Goal: Find specific page/section: Find specific page/section

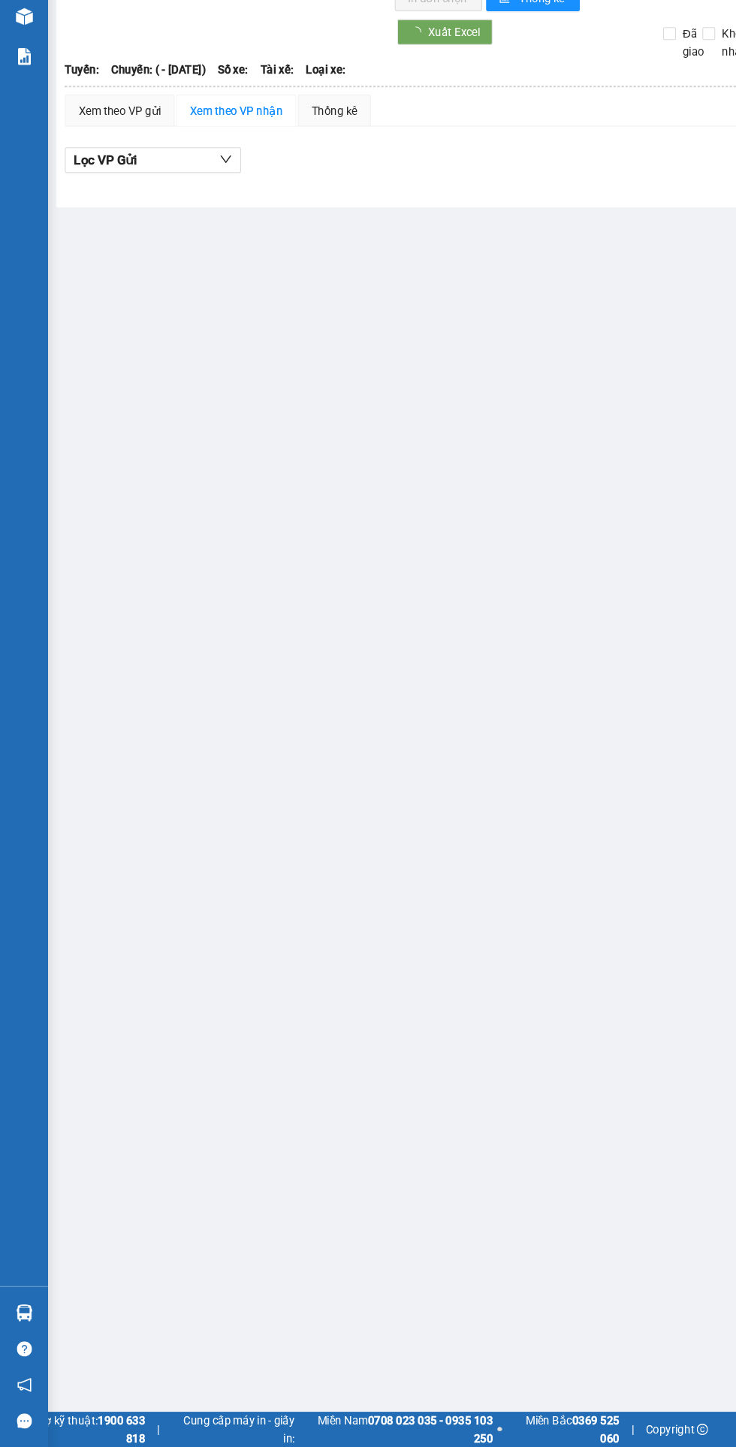
scroll to position [7, 0]
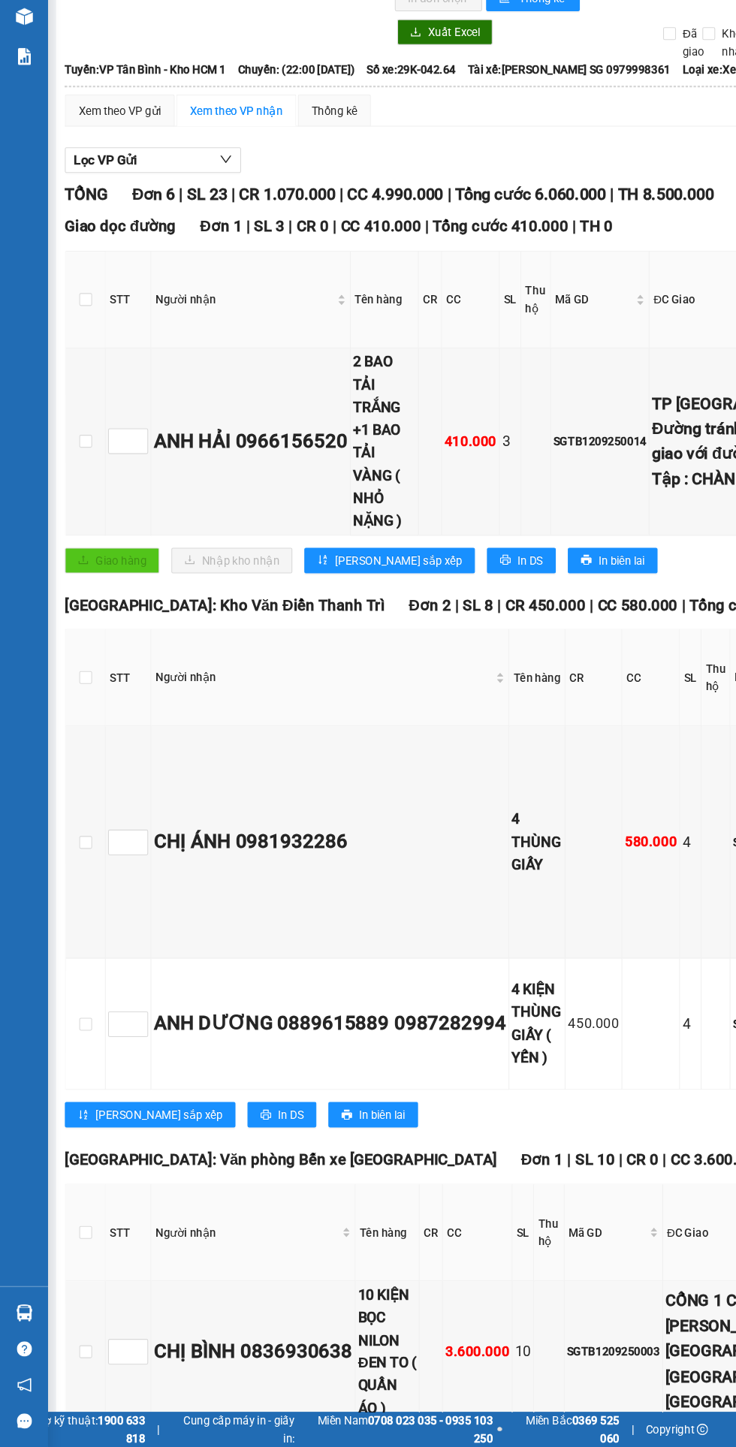
type input "[DATE]"
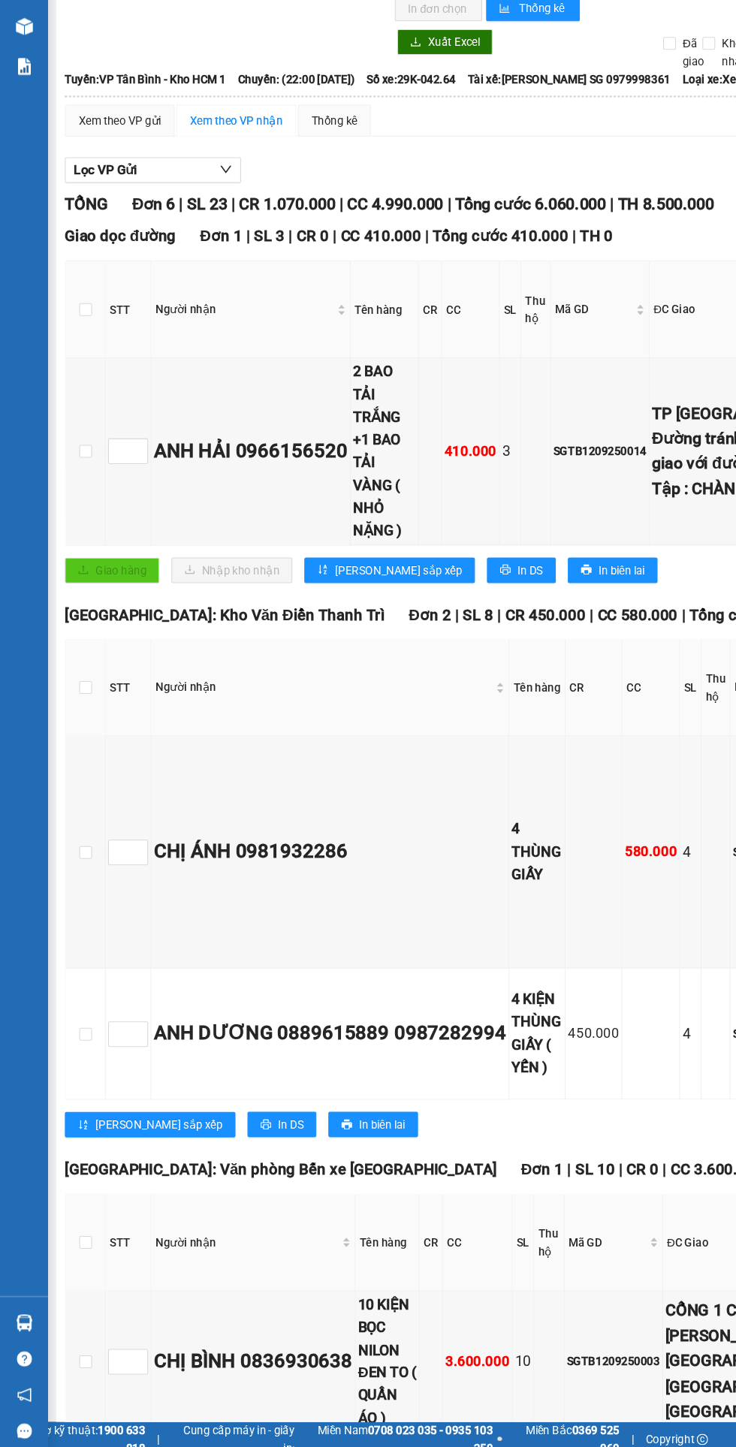
scroll to position [0, 0]
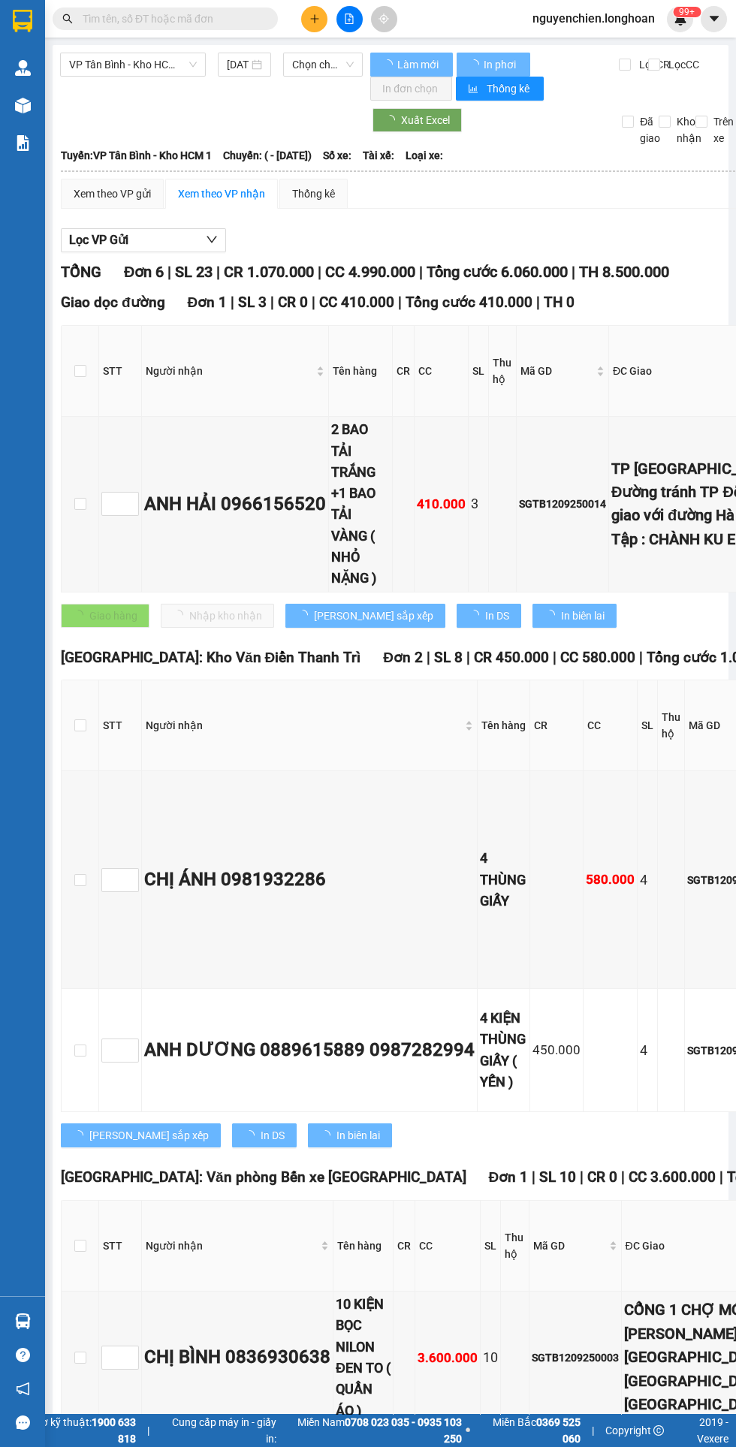
type input "[DATE]"
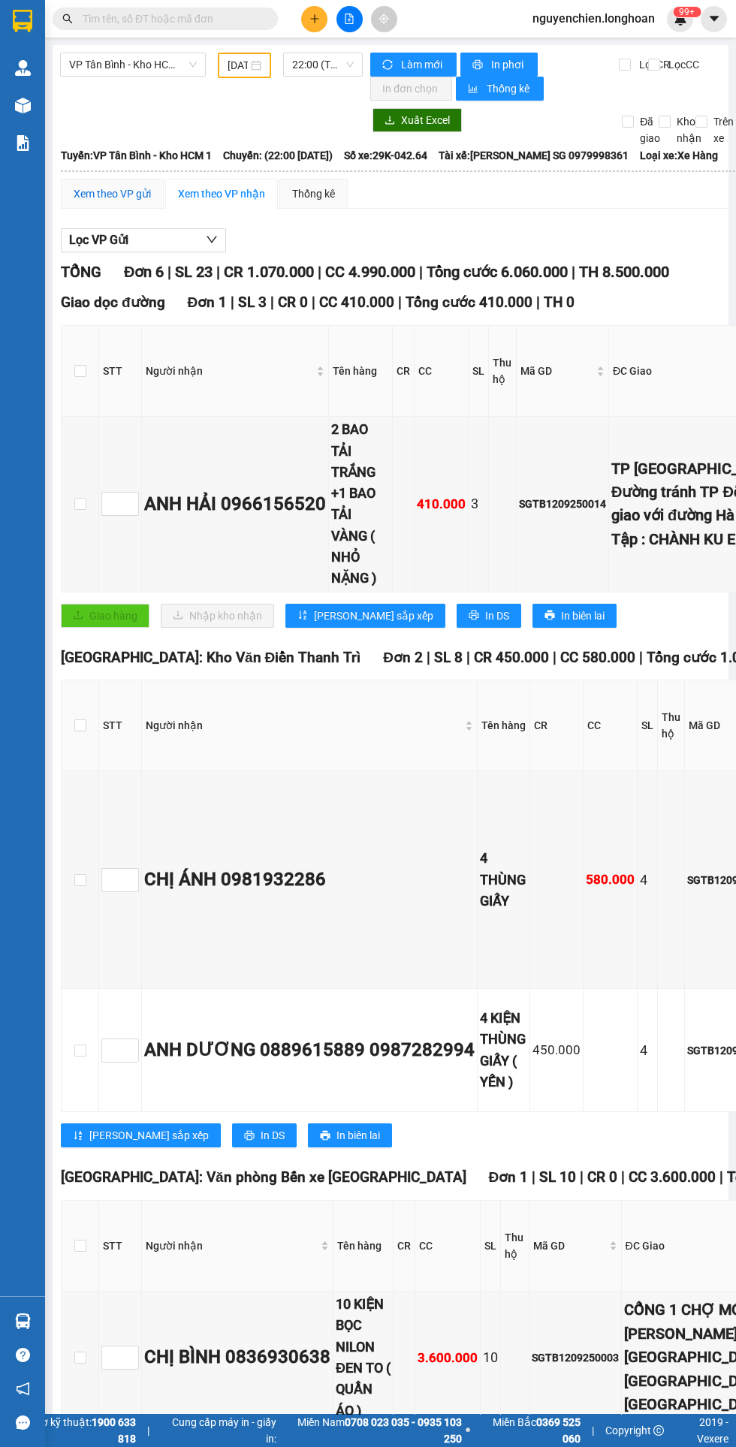
click at [98, 194] on div "Xem theo VP gửi" at bounding box center [112, 193] width 77 height 17
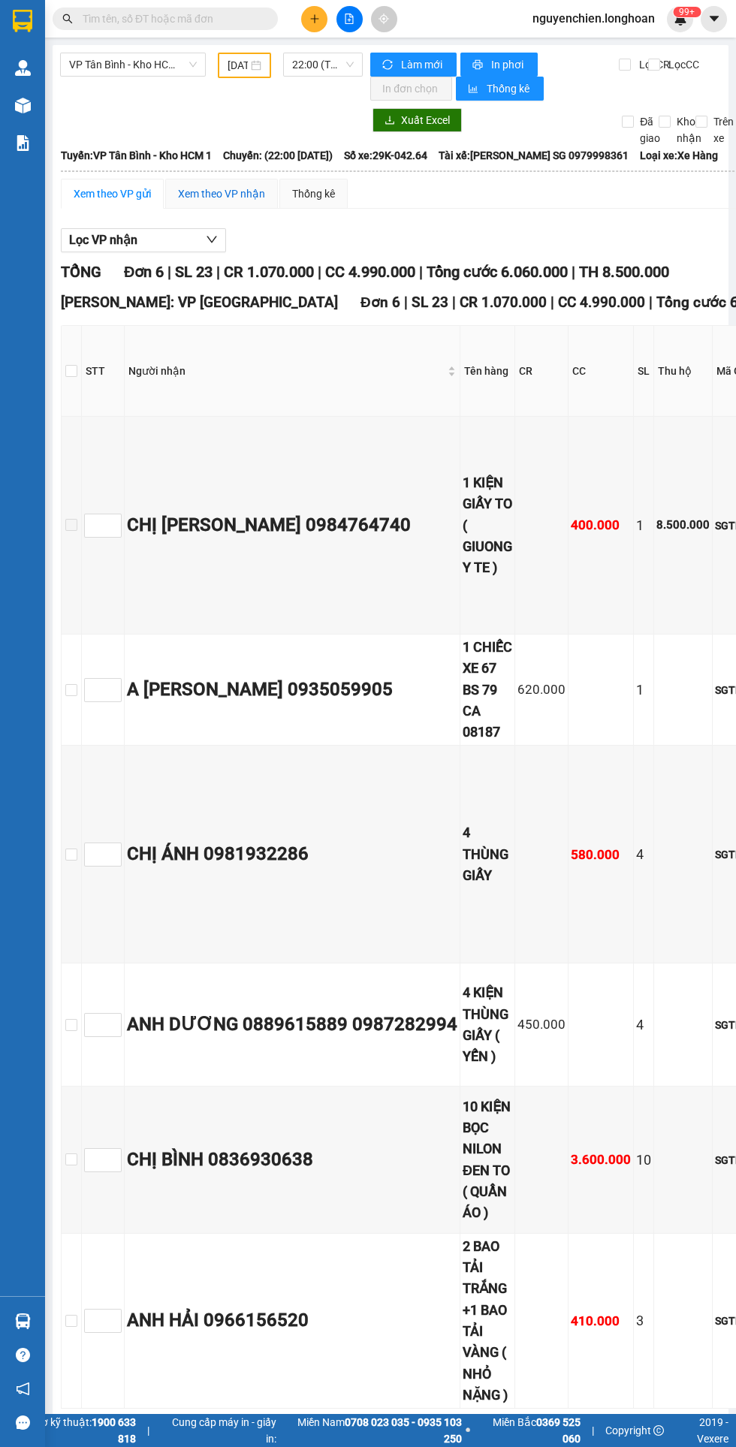
click at [229, 194] on div "Xem theo VP nhận" at bounding box center [221, 193] width 87 height 17
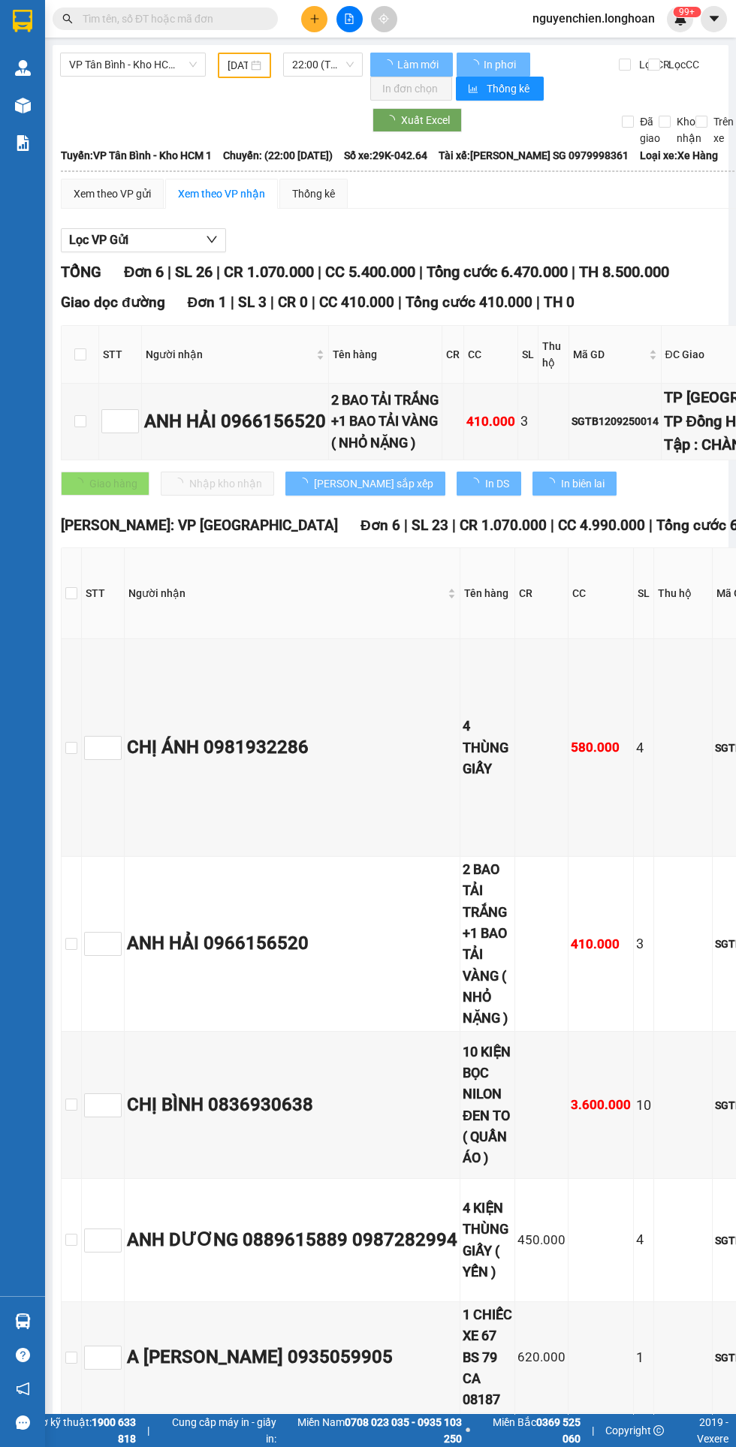
click at [240, 198] on div "Xem theo VP nhận" at bounding box center [221, 193] width 87 height 17
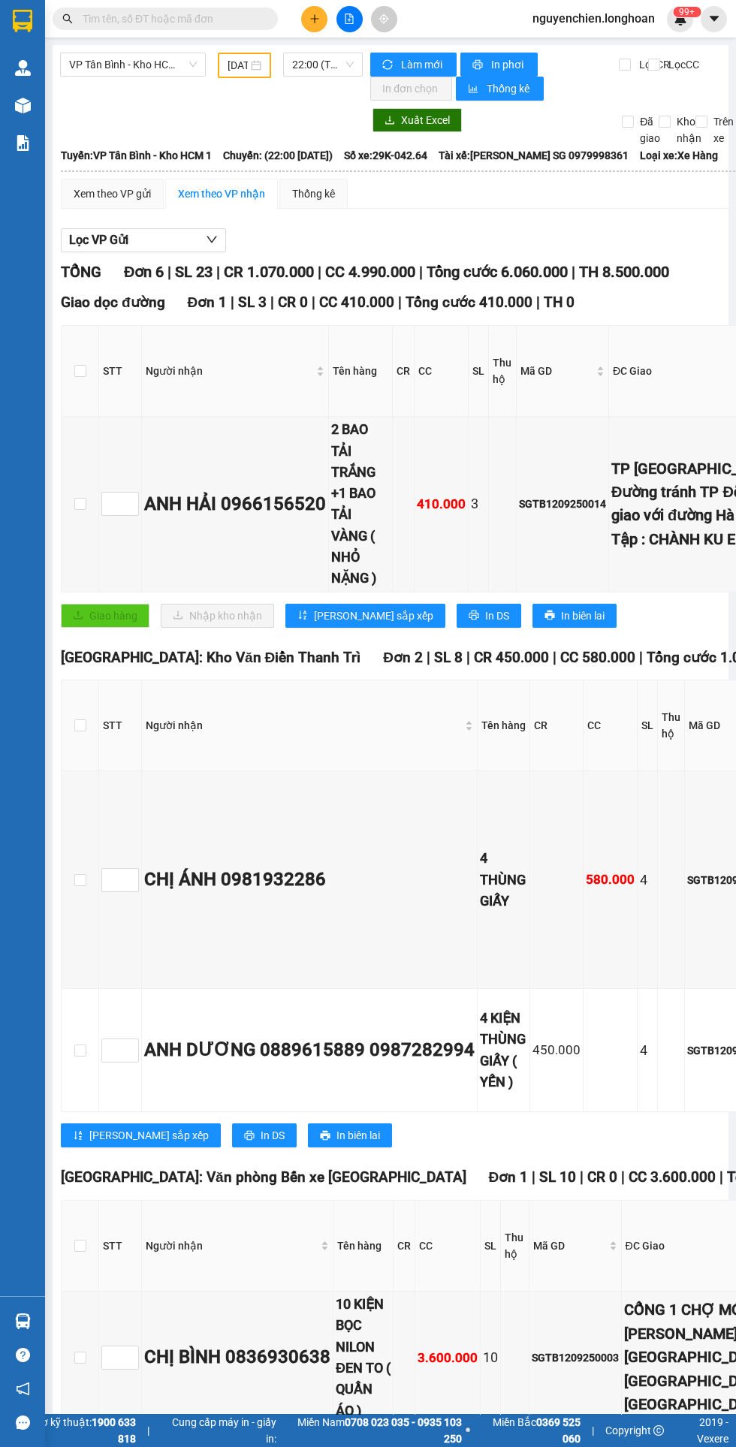
click at [23, 140] on img at bounding box center [23, 143] width 16 height 16
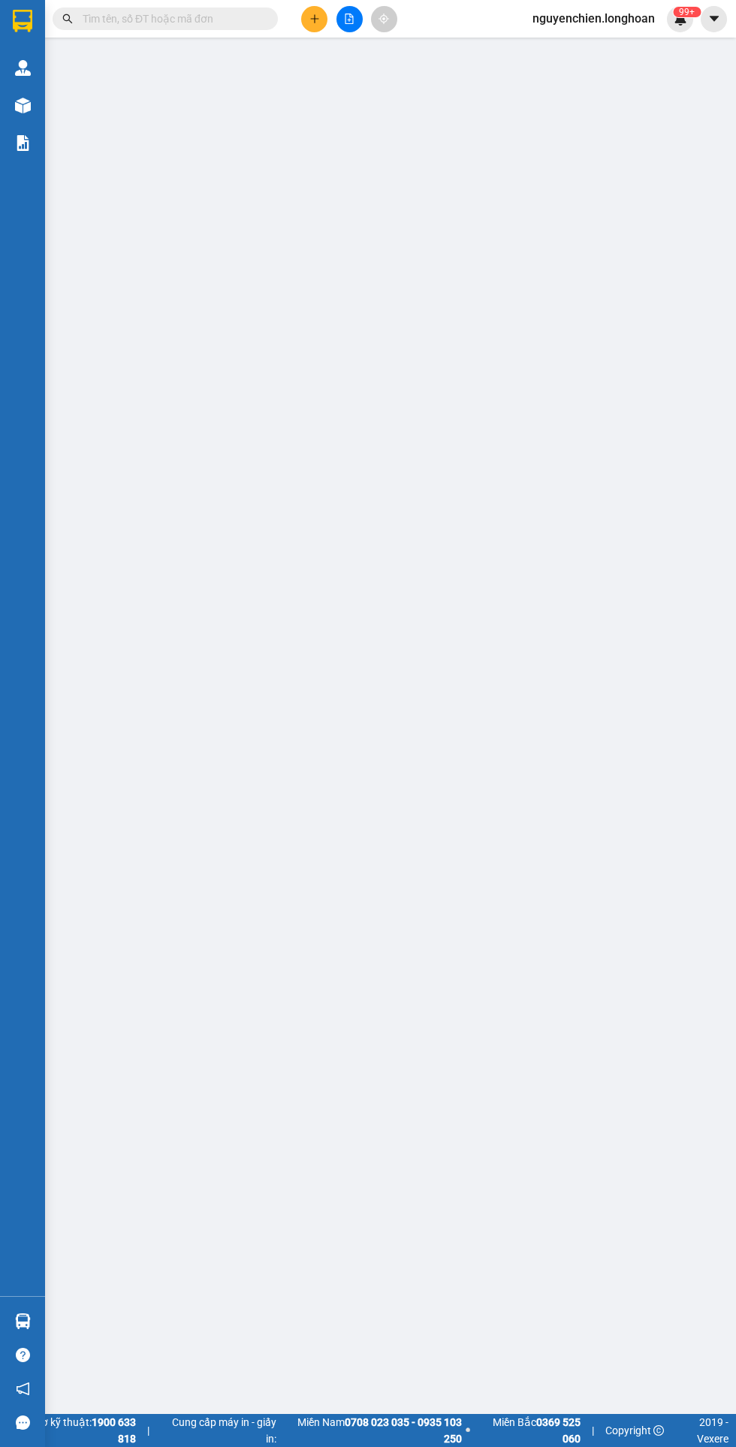
click at [35, 105] on div at bounding box center [23, 105] width 26 height 26
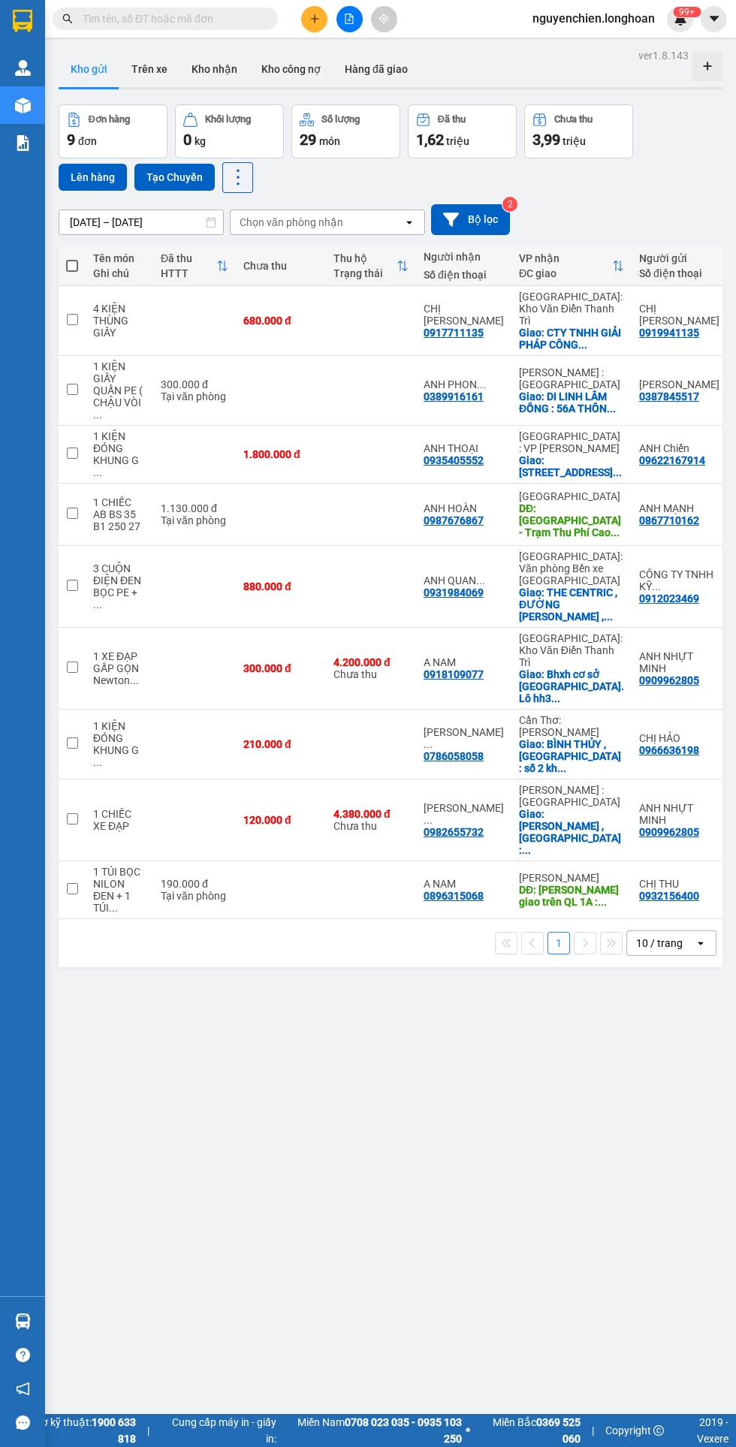
click at [24, 143] on img at bounding box center [23, 143] width 16 height 16
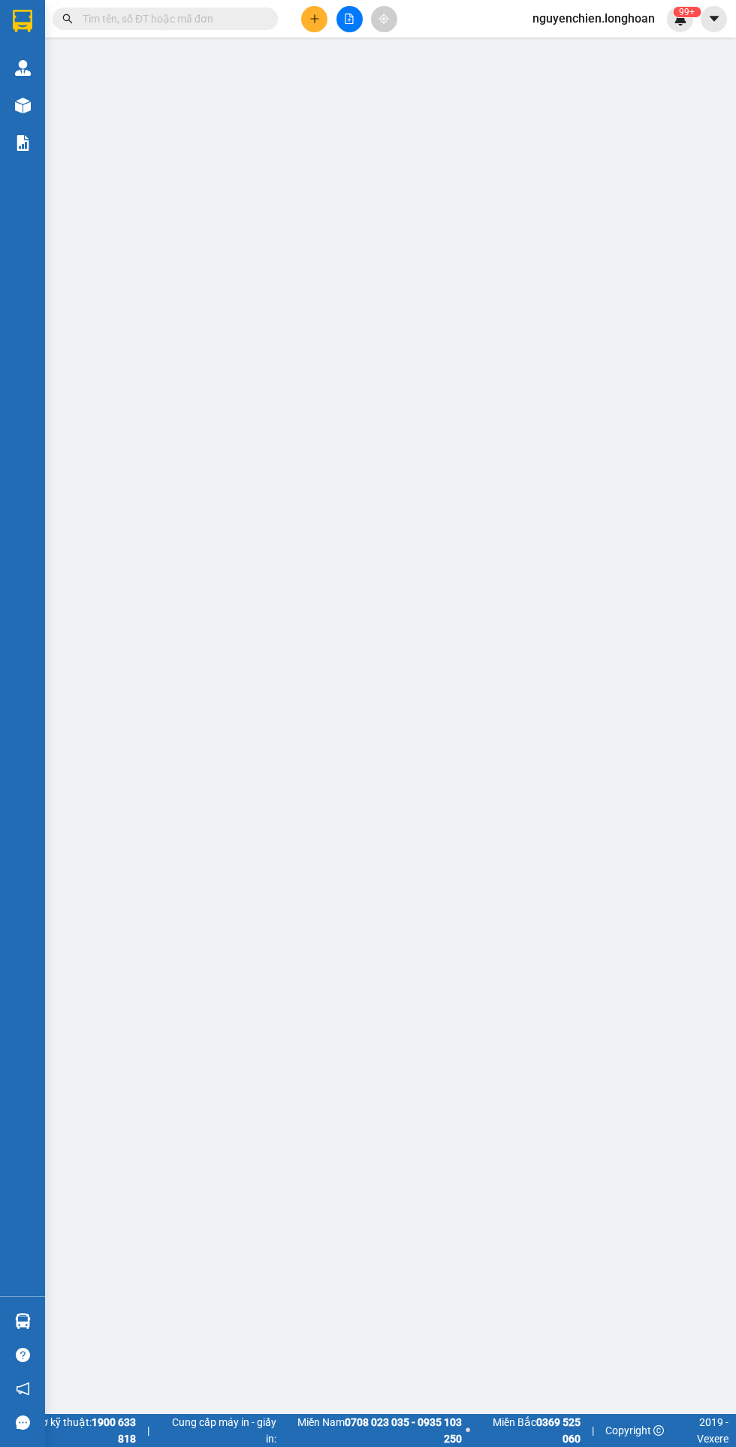
click at [23, 143] on img at bounding box center [23, 143] width 16 height 16
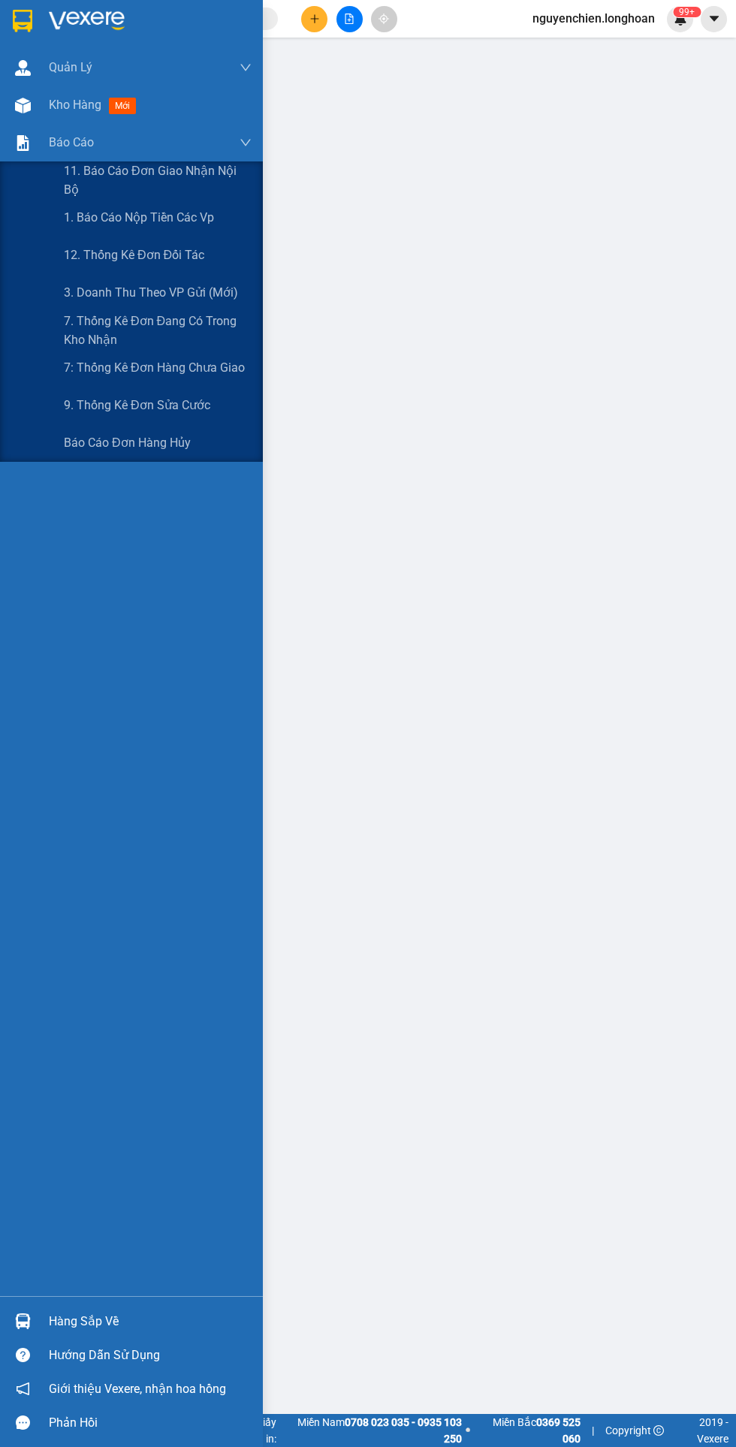
click at [195, 292] on span "3. Doanh Thu theo VP Gửi (mới)" at bounding box center [151, 292] width 174 height 19
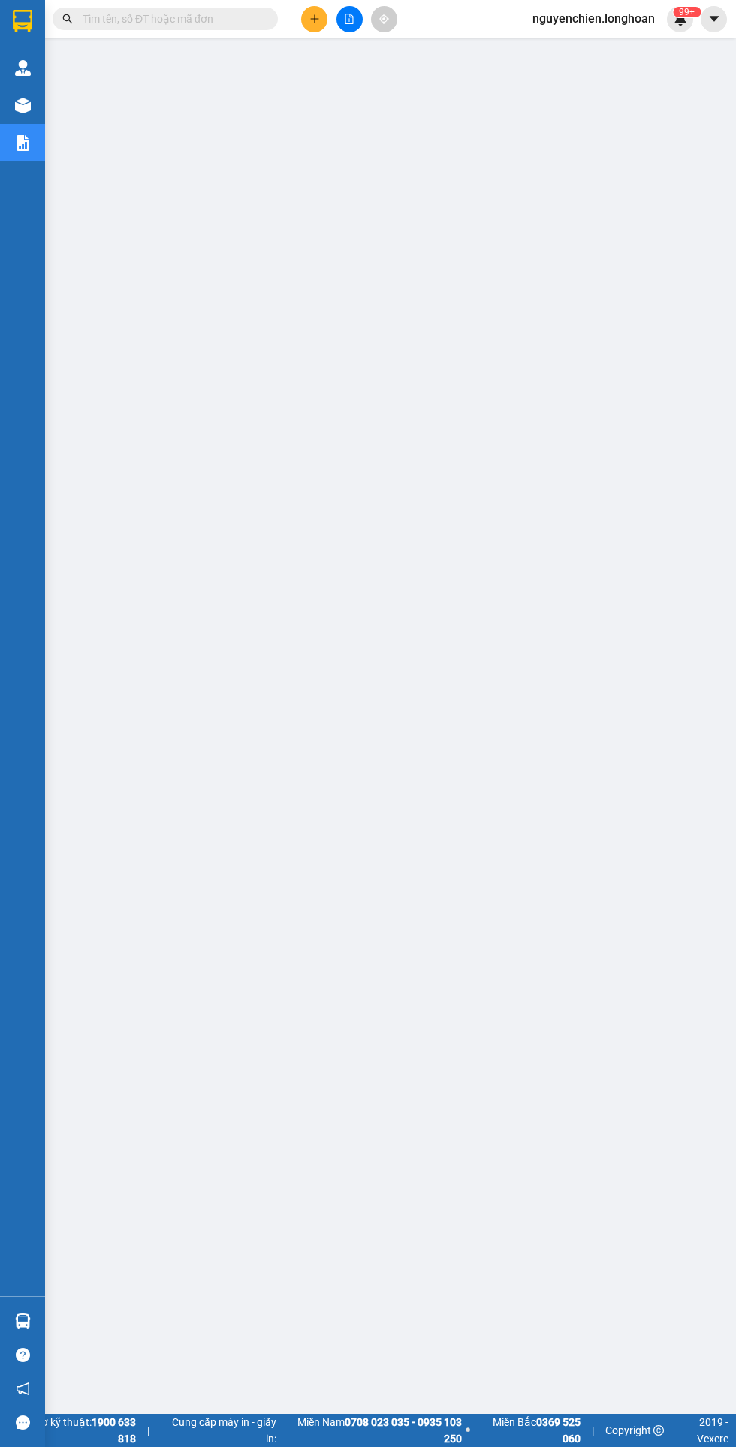
click at [23, 140] on img at bounding box center [23, 143] width 16 height 16
click at [28, 155] on div "Báo cáo" at bounding box center [22, 143] width 45 height 38
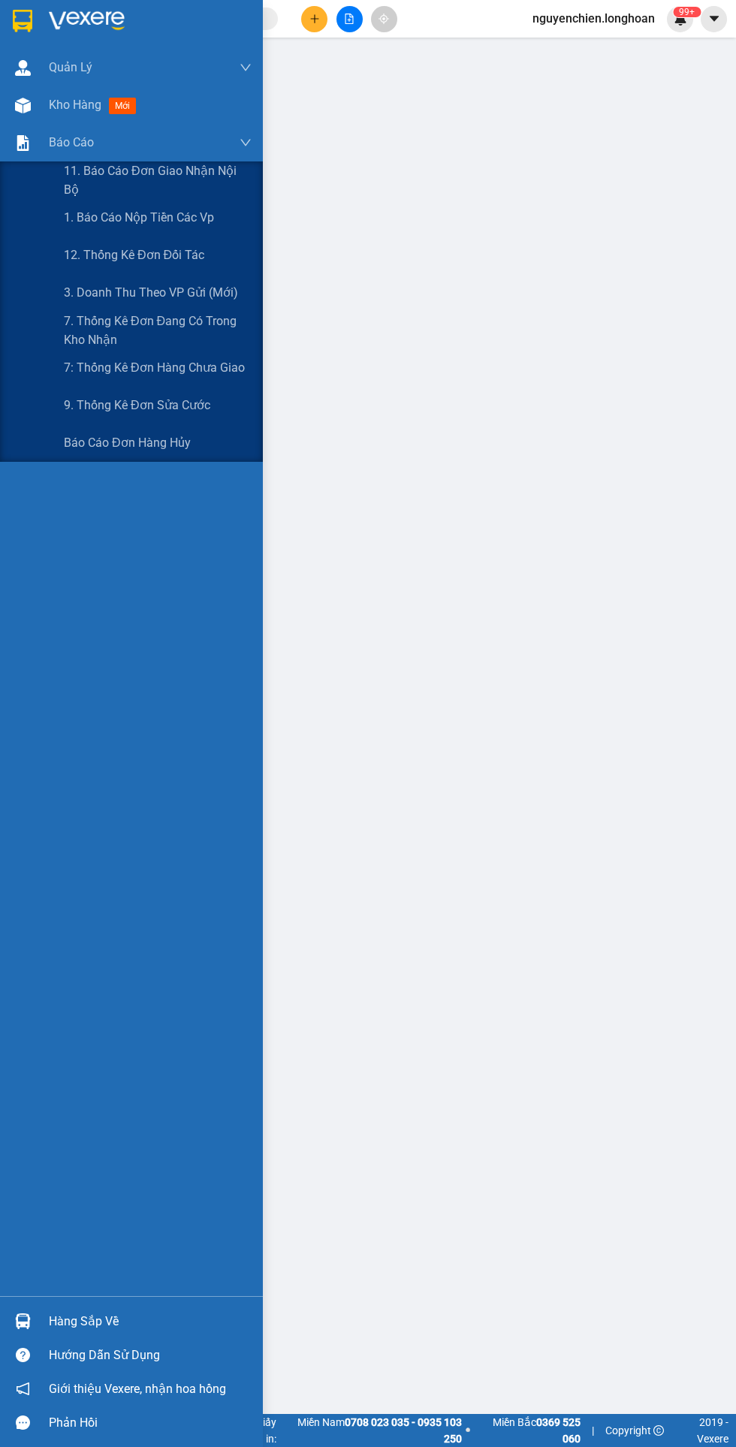
click at [175, 223] on span "1. Báo cáo nộp tiền các vp" at bounding box center [139, 217] width 150 height 19
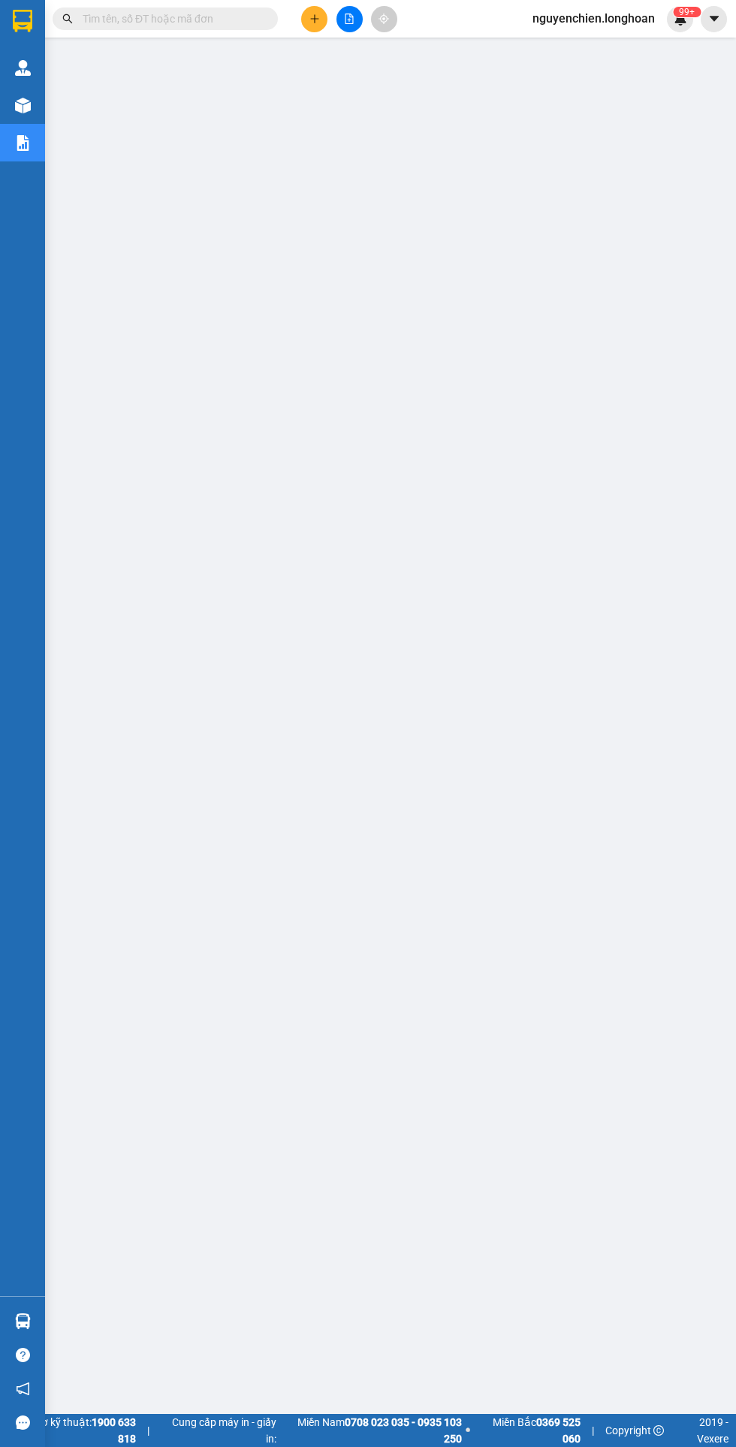
scroll to position [14, 0]
